Goal: Task Accomplishment & Management: Manage account settings

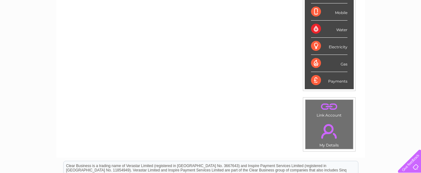
scroll to position [73, 0]
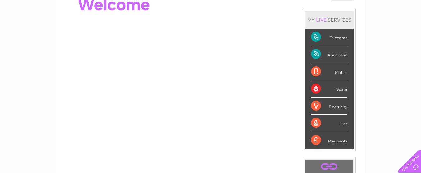
click at [336, 54] on div "Broadband" at bounding box center [329, 54] width 36 height 17
click at [318, 54] on div "Broadband" at bounding box center [329, 54] width 36 height 17
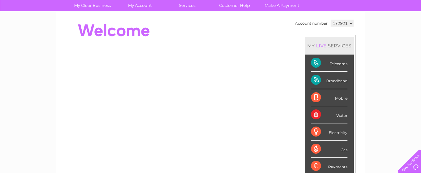
scroll to position [11, 0]
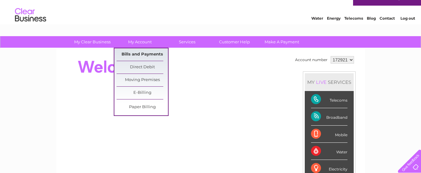
drag, startPoint x: 147, startPoint y: 52, endPoint x: 150, endPoint y: 51, distance: 3.5
click at [147, 52] on link "Bills and Payments" at bounding box center [141, 54] width 51 height 12
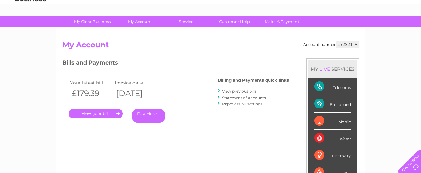
scroll to position [31, 0]
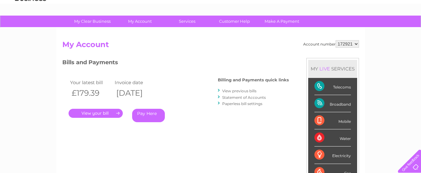
click at [105, 114] on link "." at bounding box center [95, 113] width 54 height 9
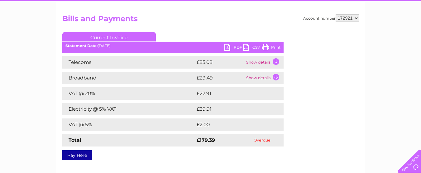
scroll to position [62, 0]
